Goal: Task Accomplishment & Management: Use online tool/utility

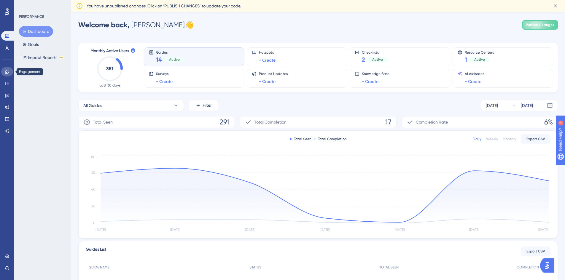
click at [12, 72] on link at bounding box center [7, 71] width 12 height 9
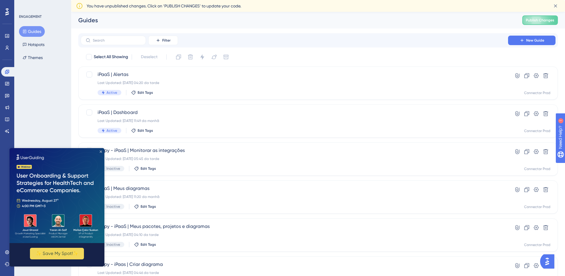
click at [101, 152] on icon "Close Preview" at bounding box center [101, 151] width 2 height 2
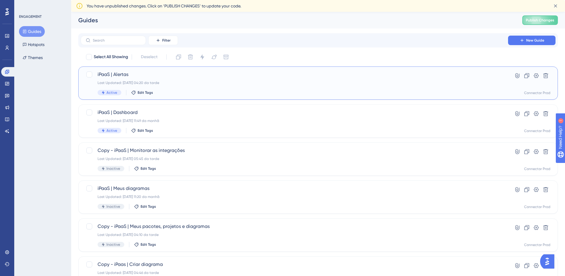
click at [217, 88] on div "iPaaS | Alertas Last Updated: [DATE] 04:20 da tarde Active Edit Tags" at bounding box center [295, 83] width 394 height 24
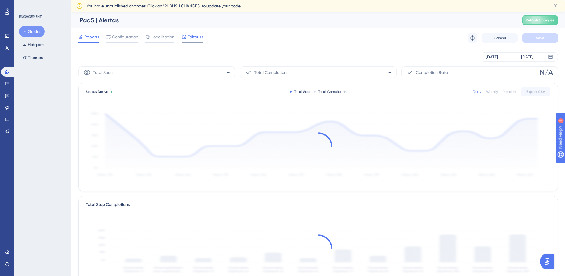
click at [200, 37] on div "Editor" at bounding box center [193, 36] width 22 height 7
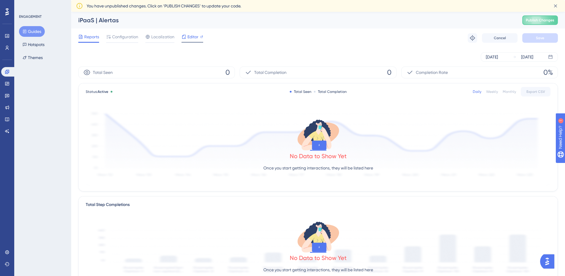
click at [198, 35] on span "Editor" at bounding box center [193, 36] width 11 height 7
